Goal: Task Accomplishment & Management: Use online tool/utility

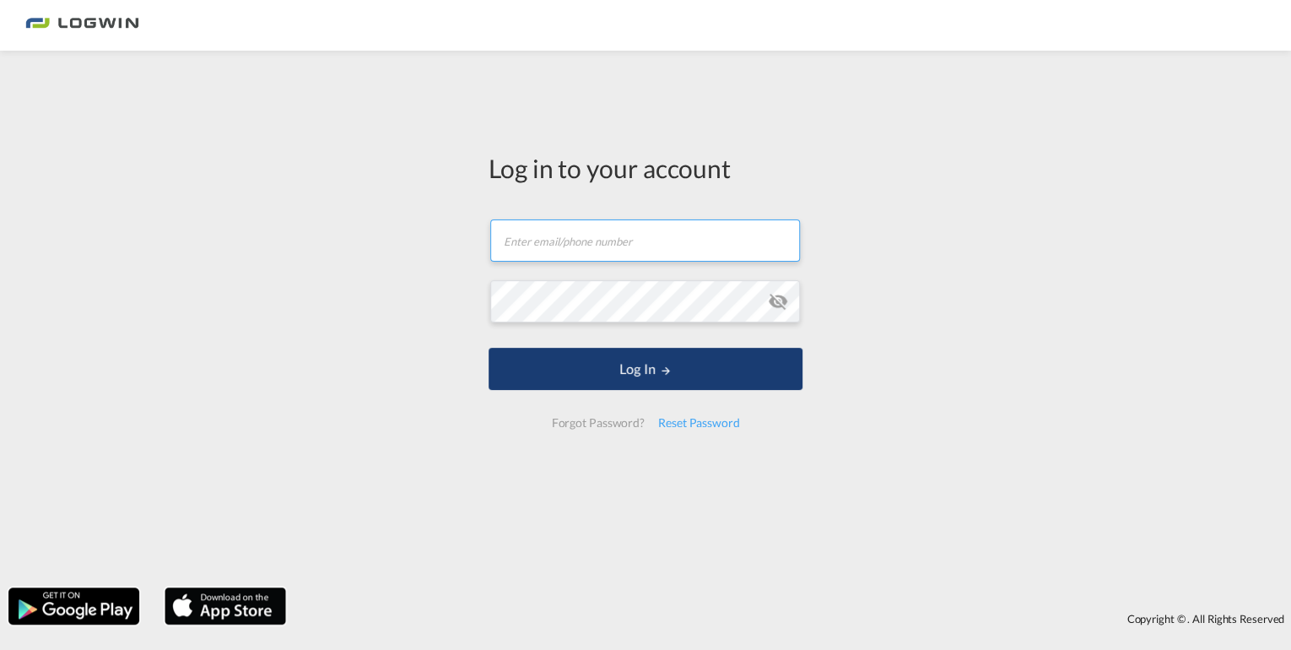
type input "[EMAIL_ADDRESS][DOMAIN_NAME]"
click at [611, 366] on button "Log In" at bounding box center [646, 369] width 314 height 42
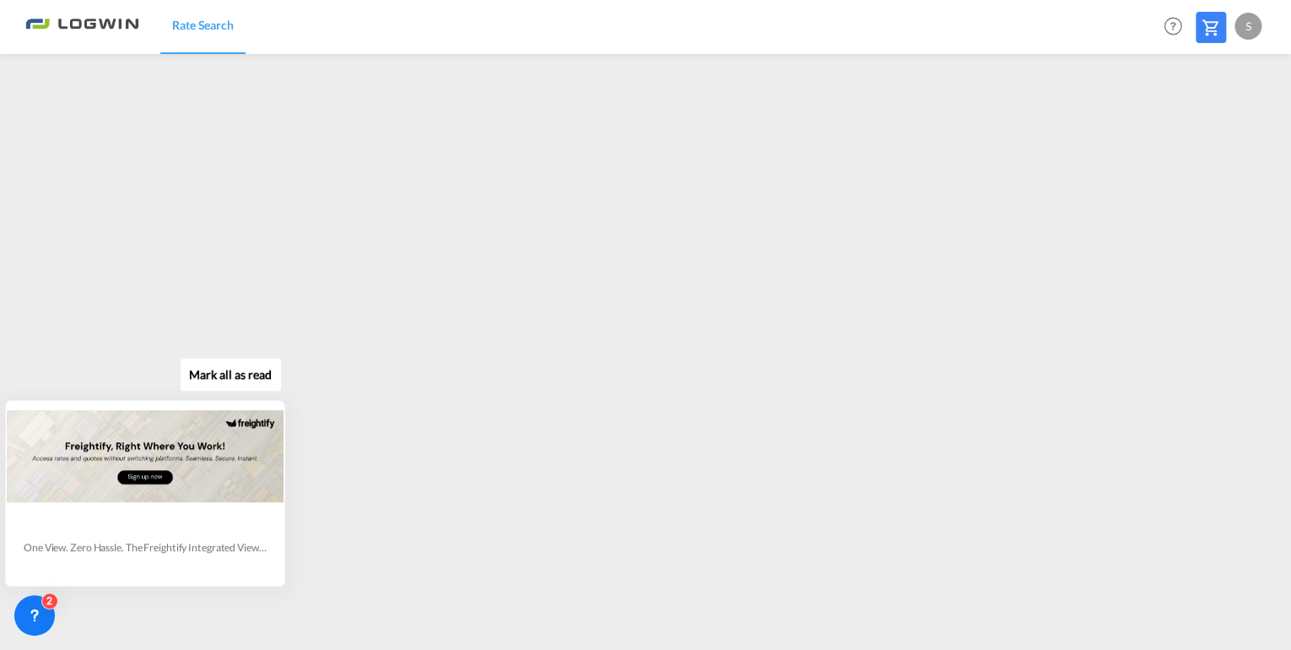
click at [202, 497] on div at bounding box center [145, 457] width 277 height 110
